Goal: Book appointment/travel/reservation

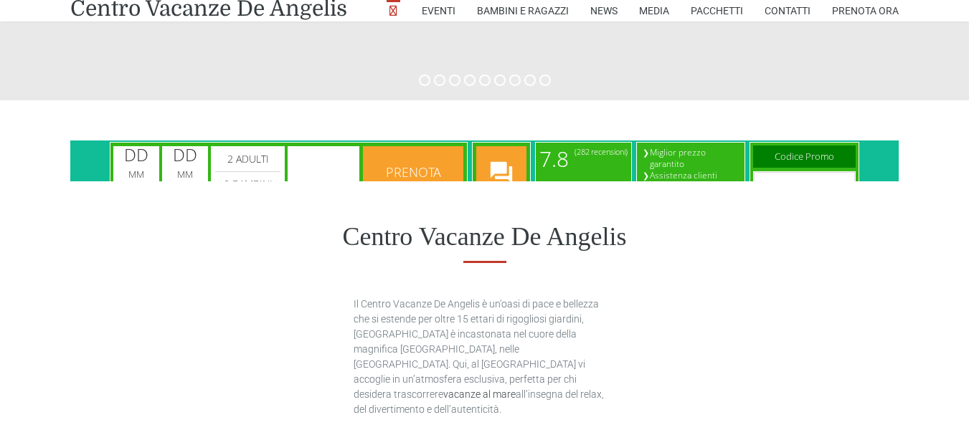
scroll to position [645, 0]
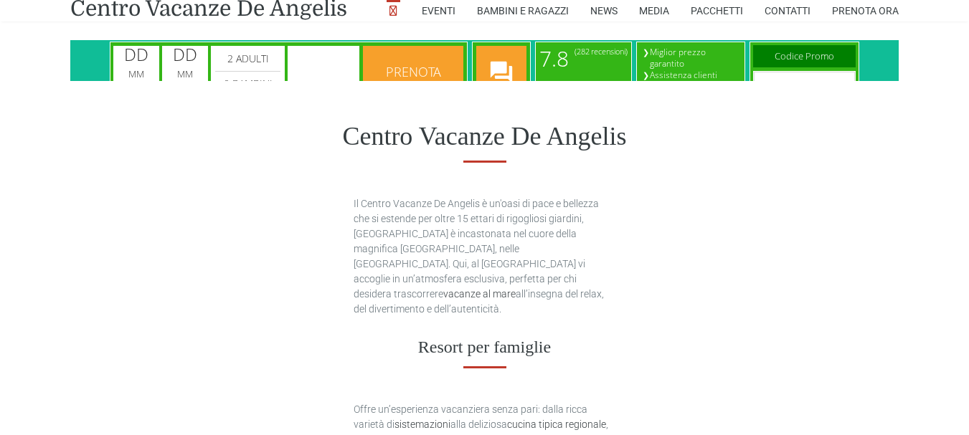
type input "[DATE]"
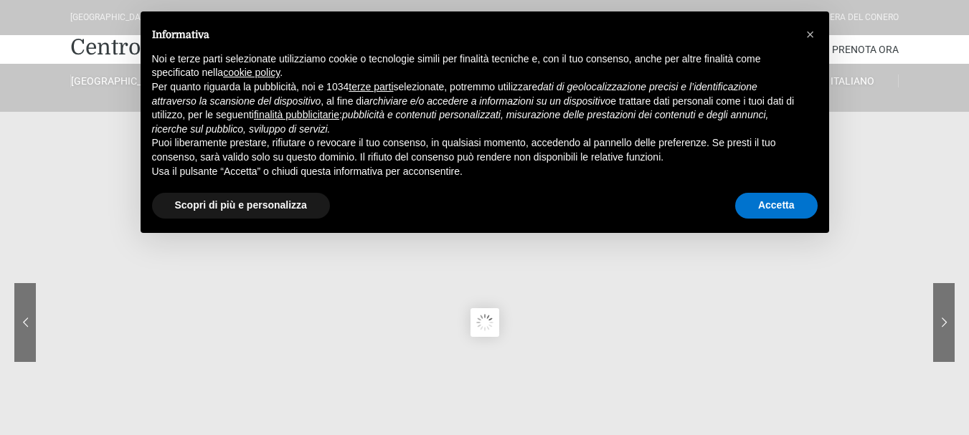
scroll to position [287, 0]
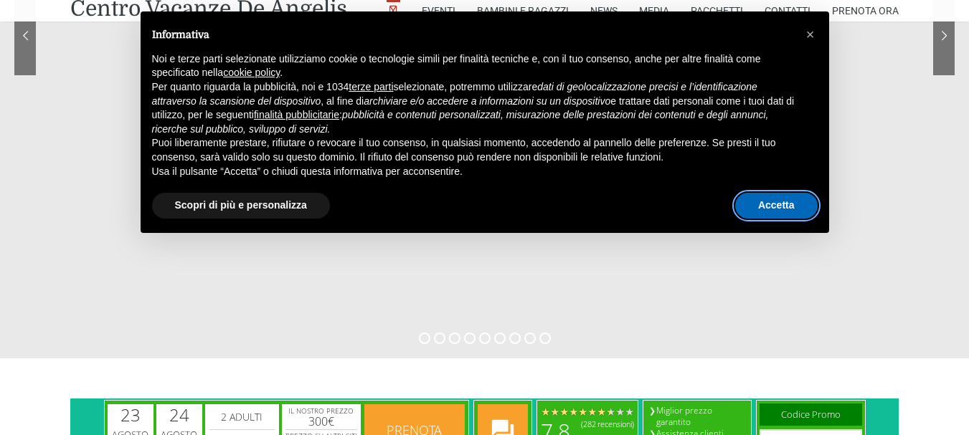
click at [798, 196] on button "Accetta" at bounding box center [776, 206] width 82 height 26
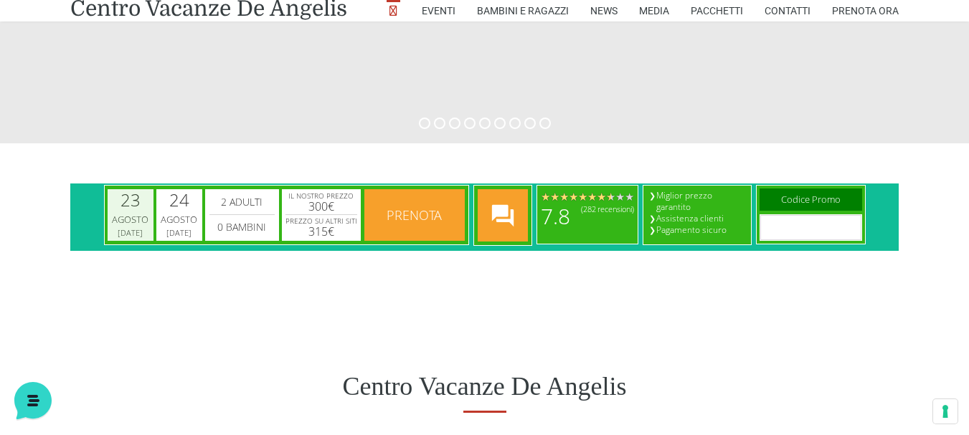
scroll to position [0, 0]
click at [121, 230] on div "[DATE]" at bounding box center [130, 232] width 32 height 11
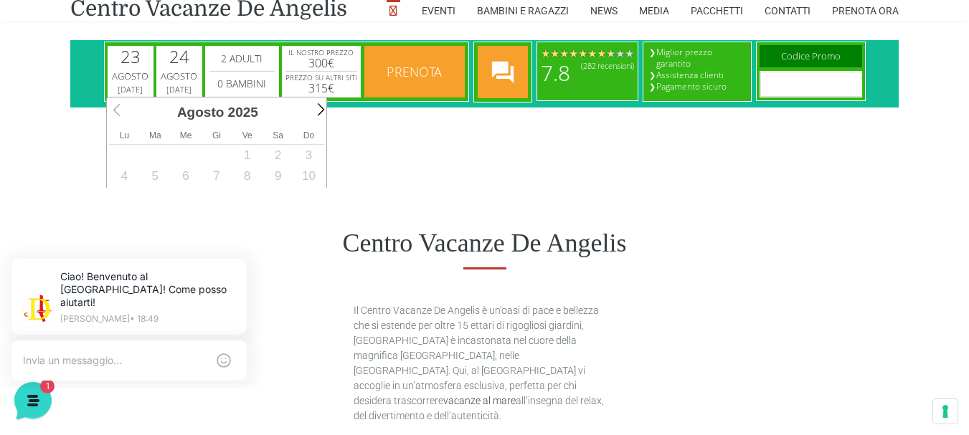
click at [301, 177] on span "10" at bounding box center [308, 176] width 31 height 21
click at [313, 177] on span "10" at bounding box center [308, 176] width 31 height 21
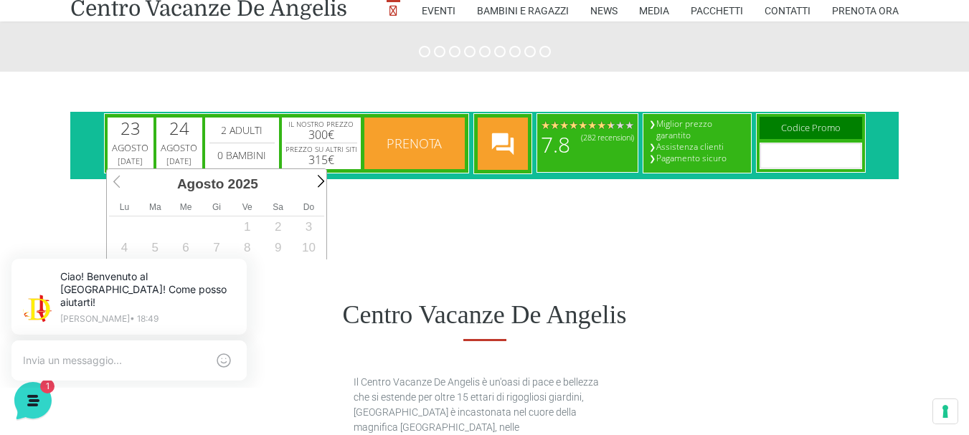
scroll to position [502, 0]
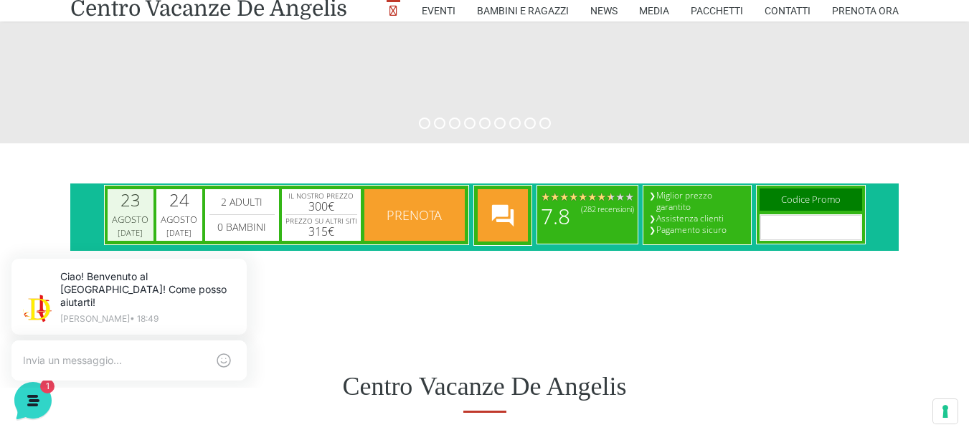
click at [136, 214] on div "Agosto" at bounding box center [131, 220] width 42 height 14
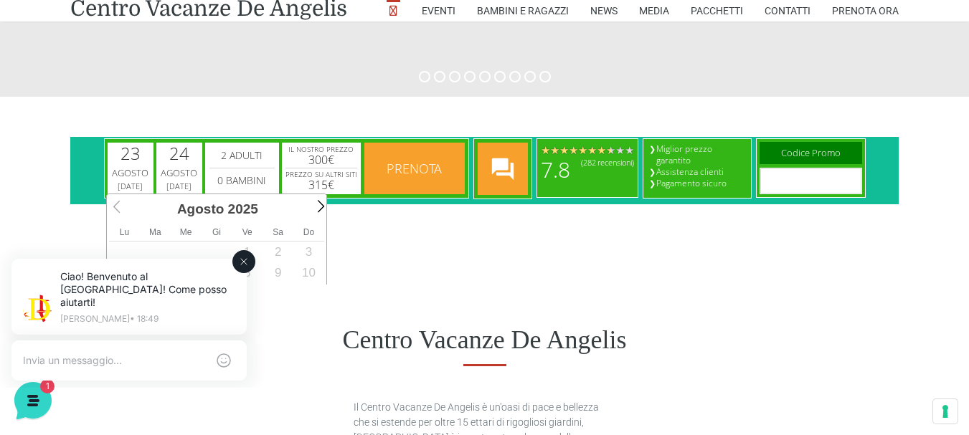
scroll to position [574, 0]
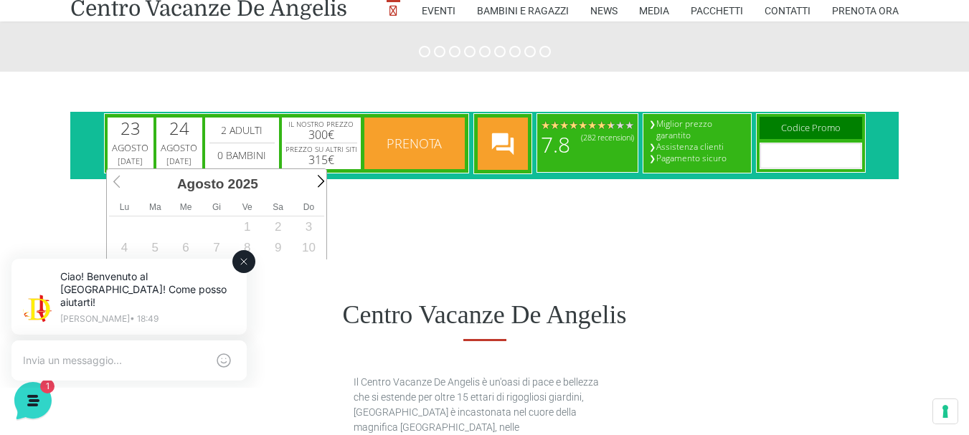
click at [239, 260] on icon at bounding box center [243, 261] width 11 height 11
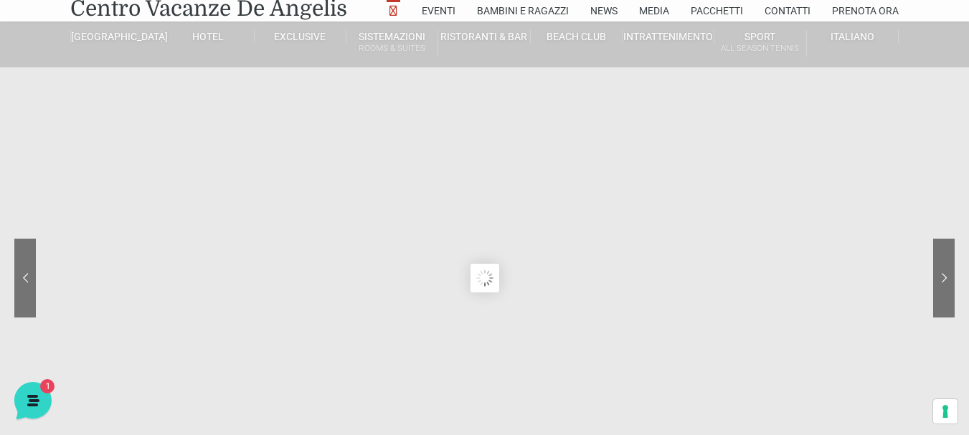
scroll to position [0, 0]
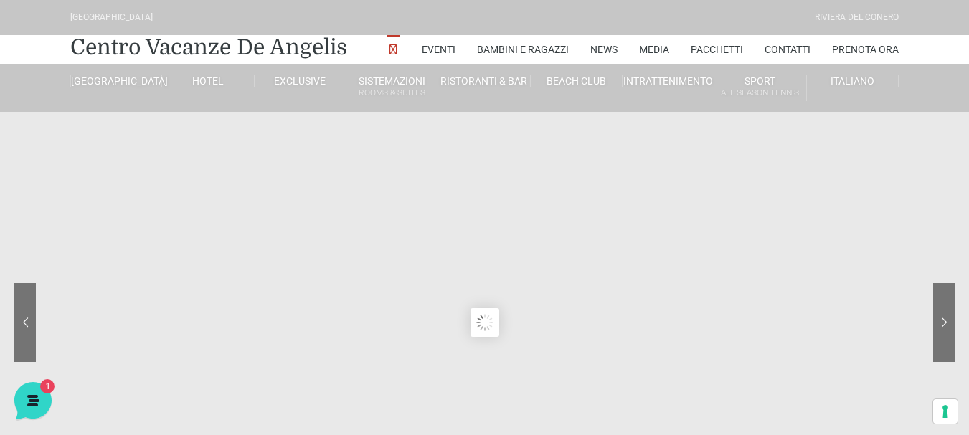
click at [152, 176] on sr7-content at bounding box center [484, 322] width 969 height 645
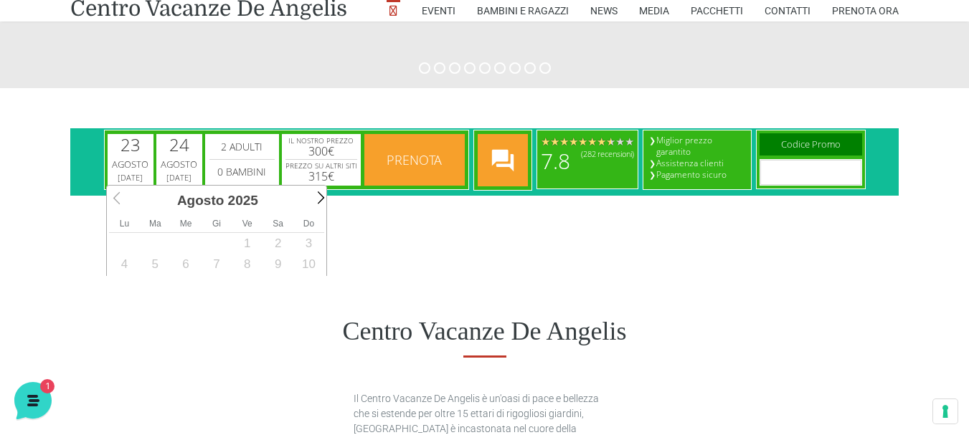
scroll to position [574, 0]
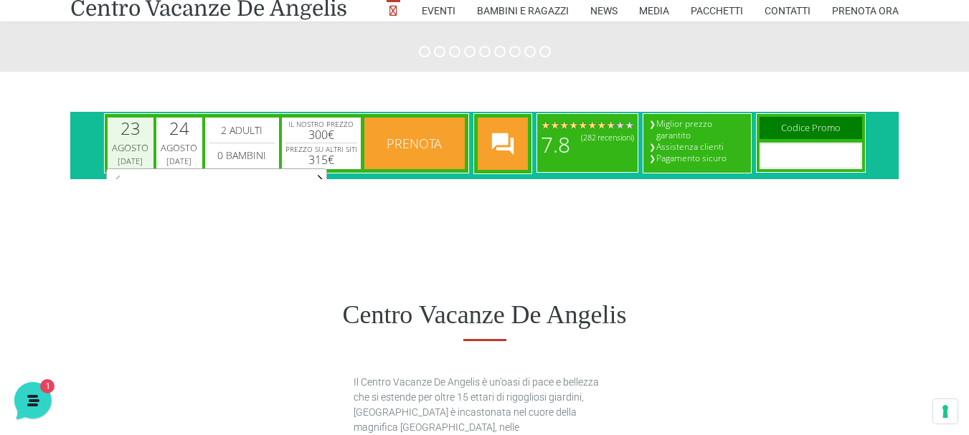
click at [128, 141] on div "Agosto" at bounding box center [131, 148] width 42 height 14
click at [272, 252] on span "9" at bounding box center [277, 247] width 31 height 21
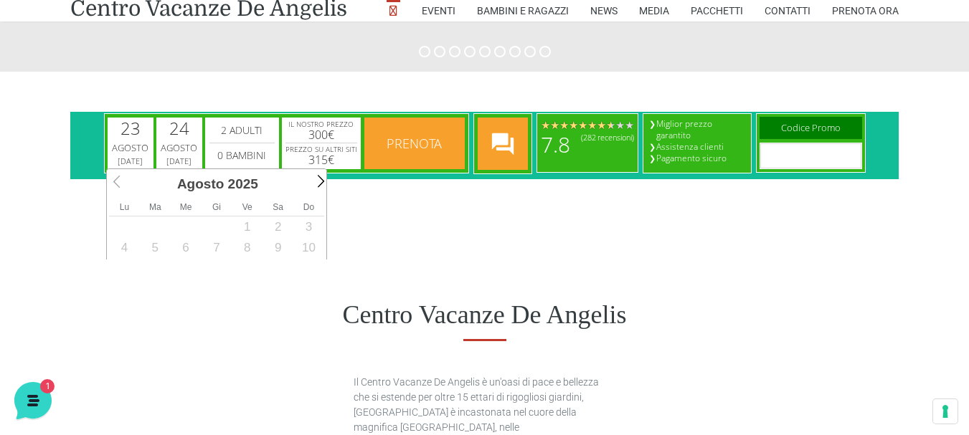
click at [277, 251] on span "9" at bounding box center [277, 247] width 31 height 21
click at [313, 254] on span "10" at bounding box center [308, 247] width 31 height 21
click at [185, 145] on div "Agosto" at bounding box center [179, 148] width 42 height 14
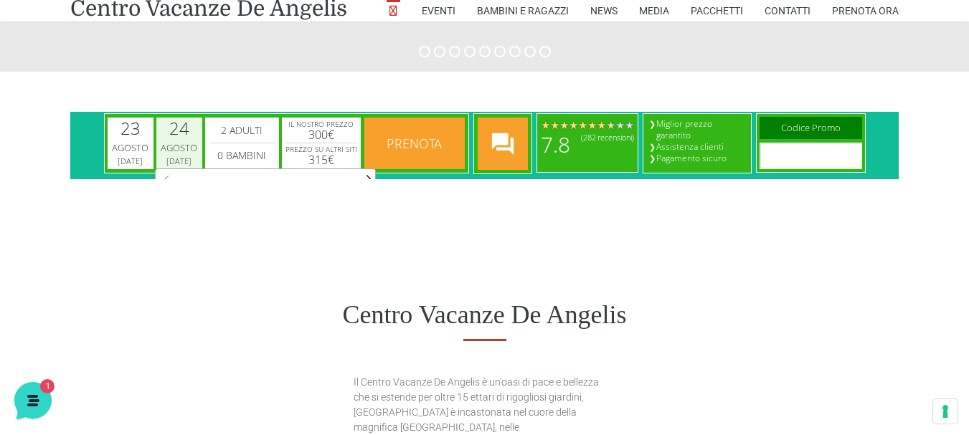
scroll to position [0, 1]
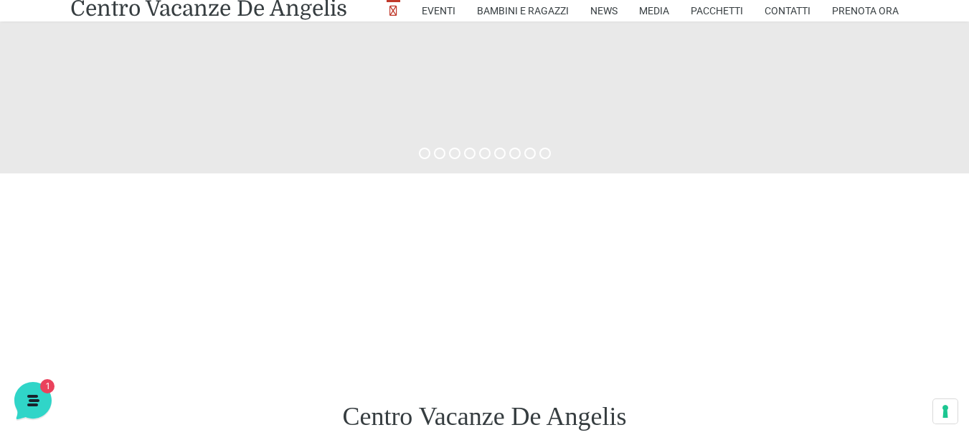
scroll to position [430, 0]
